Goal: Navigation & Orientation: Find specific page/section

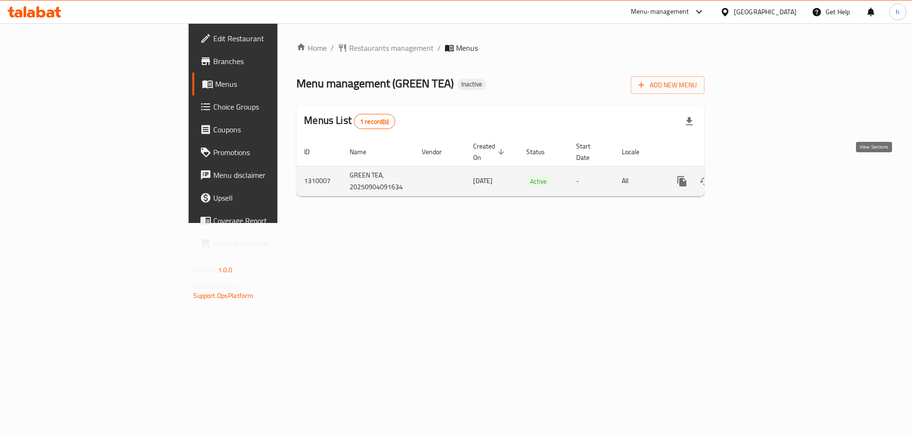
click at [762, 172] on link "enhanced table" at bounding box center [750, 181] width 23 height 23
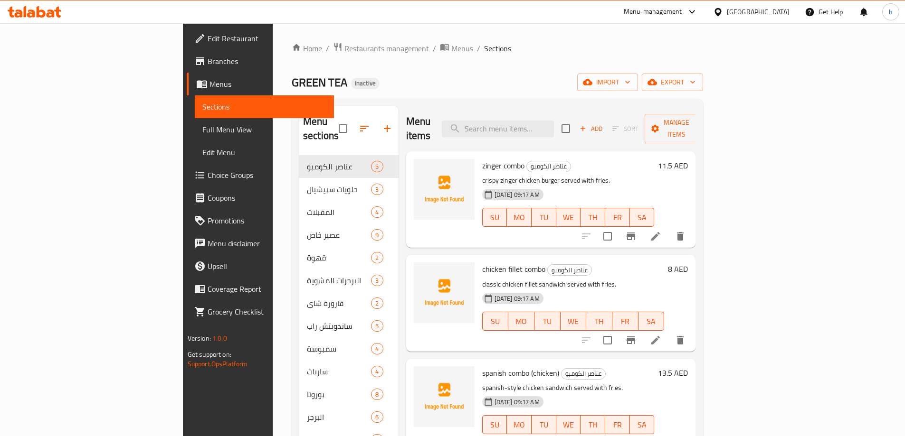
click at [208, 61] on span "Branches" at bounding box center [267, 61] width 119 height 11
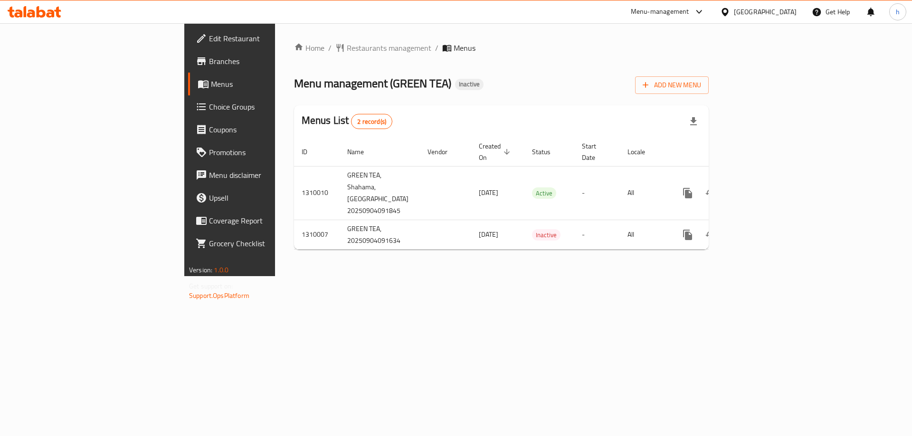
click at [209, 62] on span "Branches" at bounding box center [269, 61] width 120 height 11
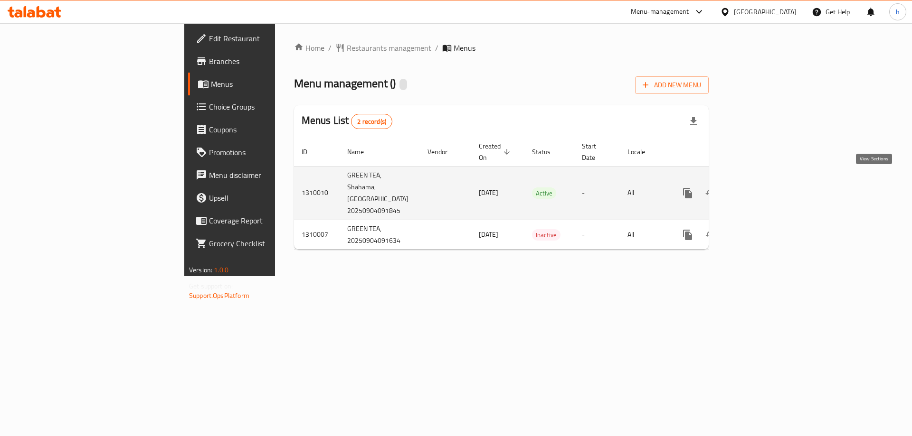
click at [760, 189] on icon "enhanced table" at bounding box center [756, 193] width 9 height 9
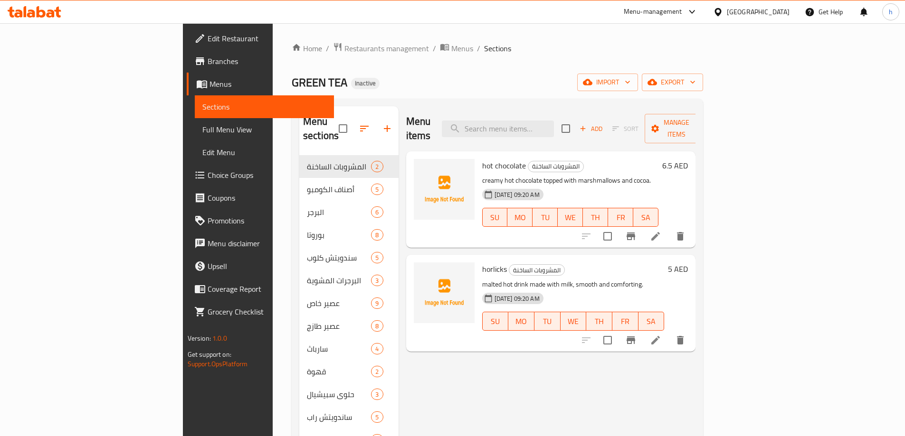
click at [208, 58] on span "Branches" at bounding box center [267, 61] width 119 height 11
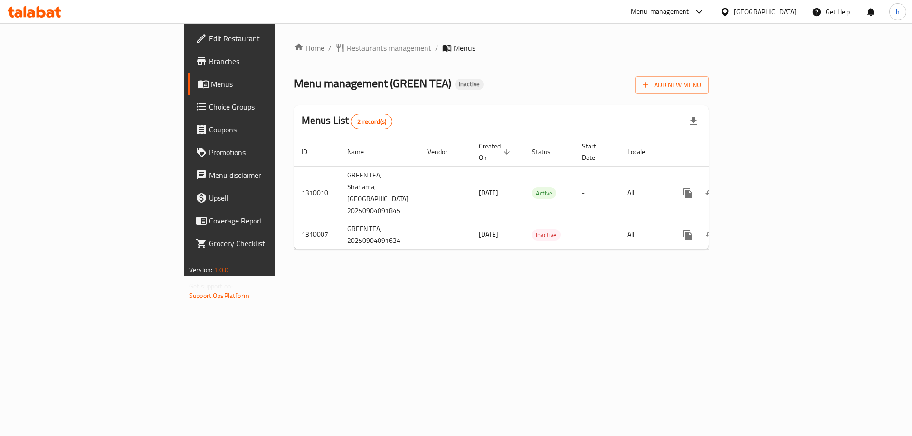
click at [209, 62] on span "Branches" at bounding box center [269, 61] width 120 height 11
